Goal: Task Accomplishment & Management: Manage account settings

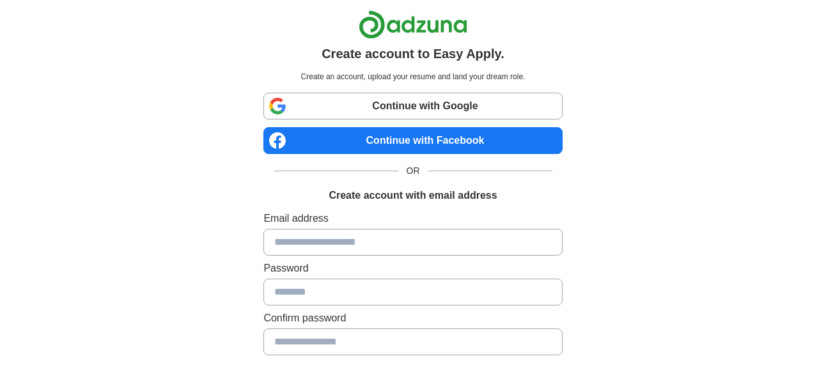
click at [389, 104] on link "Continue with Google" at bounding box center [412, 106] width 299 height 27
click at [306, 107] on link "Continue with Google" at bounding box center [412, 106] width 299 height 27
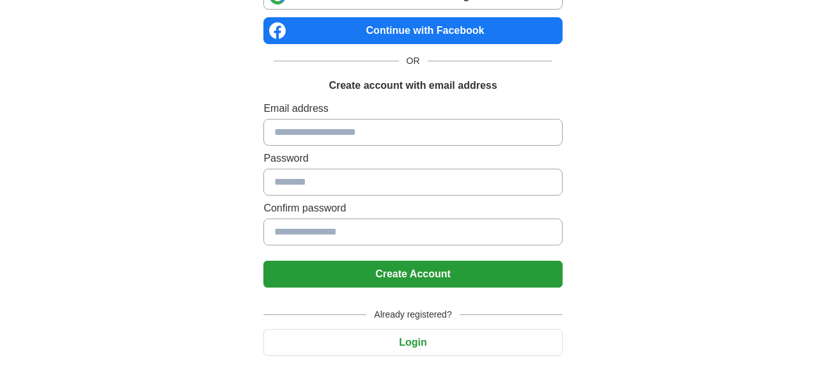
scroll to position [143, 0]
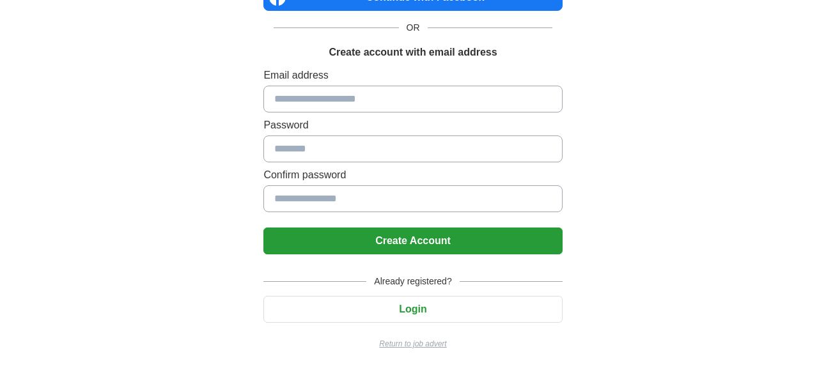
click at [406, 311] on button "Login" at bounding box center [412, 309] width 299 height 27
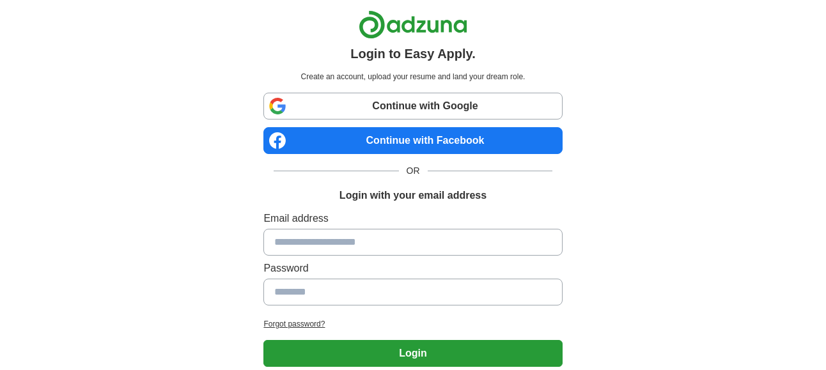
click at [411, 93] on link "Continue with Google" at bounding box center [412, 106] width 299 height 27
